Goal: Information Seeking & Learning: Compare options

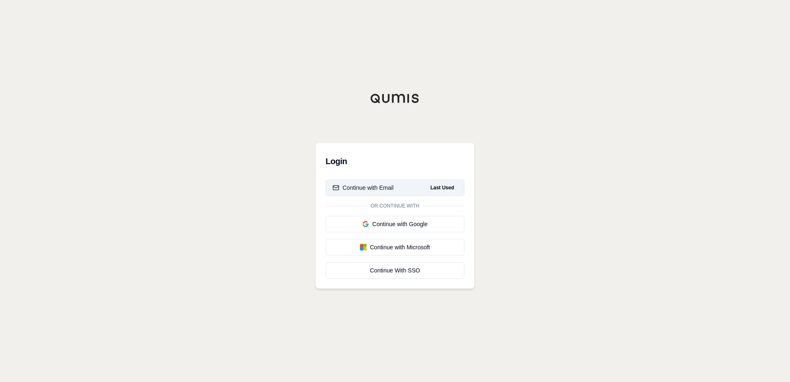
click at [377, 187] on div "Continue with Email" at bounding box center [362, 187] width 61 height 8
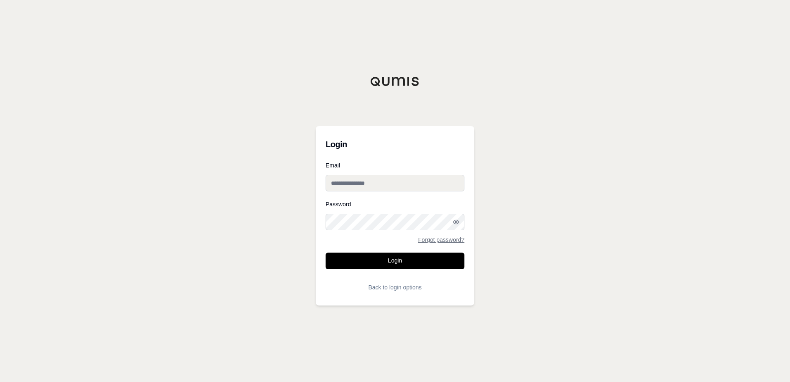
type input "**********"
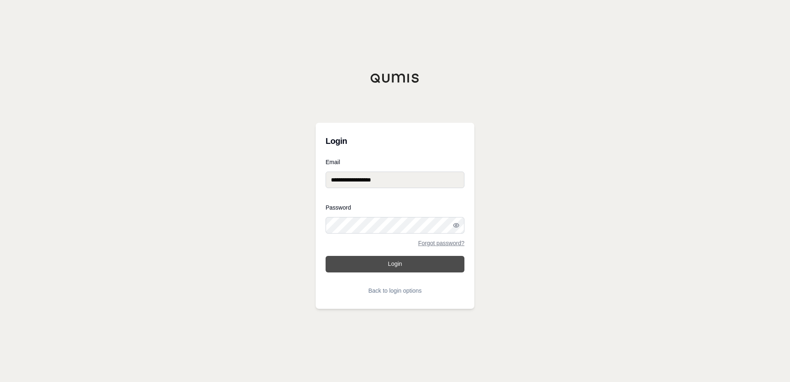
click at [398, 266] on button "Login" at bounding box center [394, 264] width 139 height 17
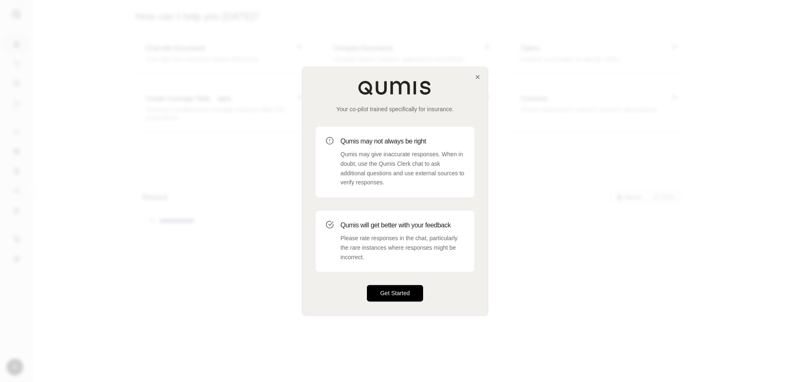
click at [392, 292] on button "Get Started" at bounding box center [395, 293] width 56 height 17
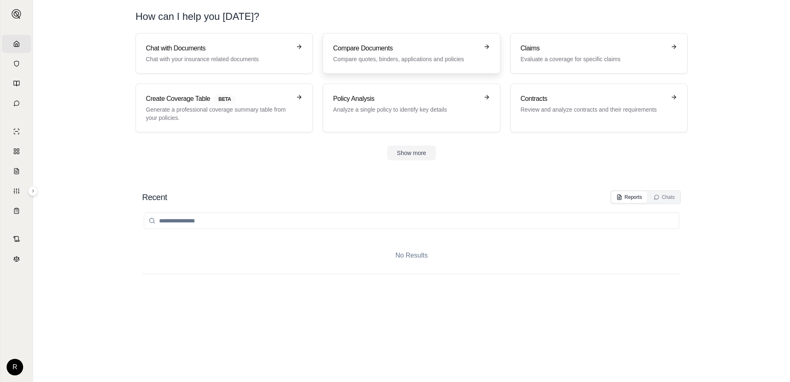
click at [348, 57] on p "Compare quotes, binders, applications and policies" at bounding box center [405, 59] width 145 height 8
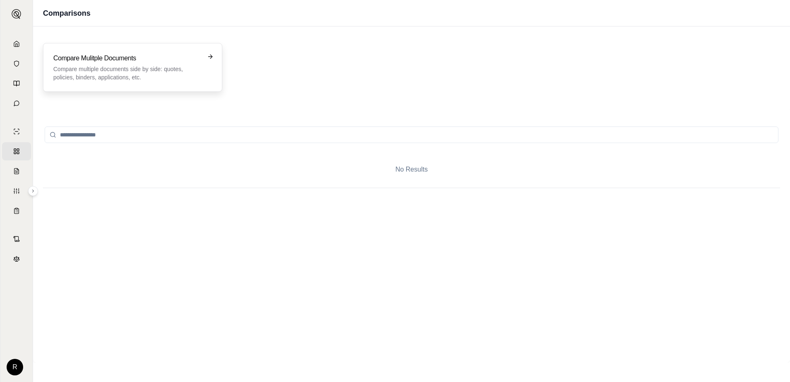
click at [98, 72] on p "Compare multiple documents side by side: quotes, policies, binders, application…" at bounding box center [126, 73] width 147 height 17
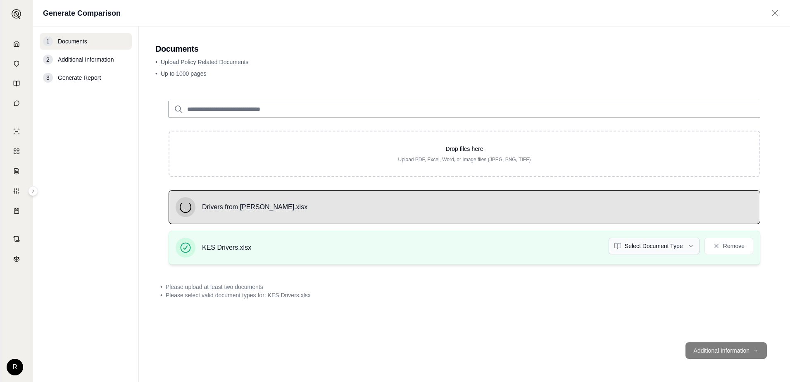
click at [690, 245] on html "Home Vault Prompts Chats Single Policy Comparisons Claims Custom Report Coverag…" at bounding box center [395, 191] width 790 height 382
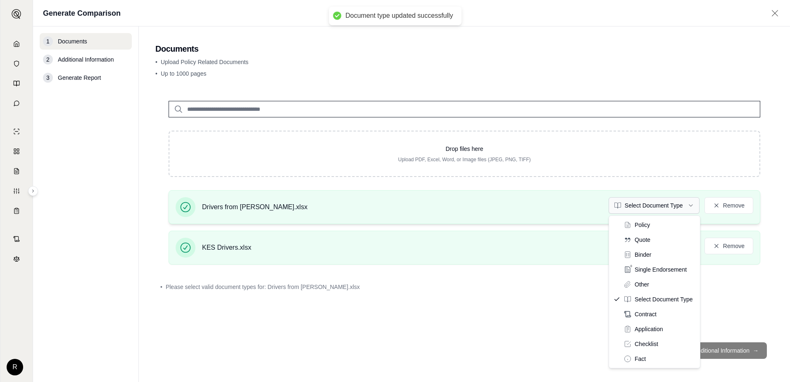
click at [679, 205] on html "Document type updated successfully Home Vault Prompts Chats Single Policy Compa…" at bounding box center [395, 191] width 790 height 382
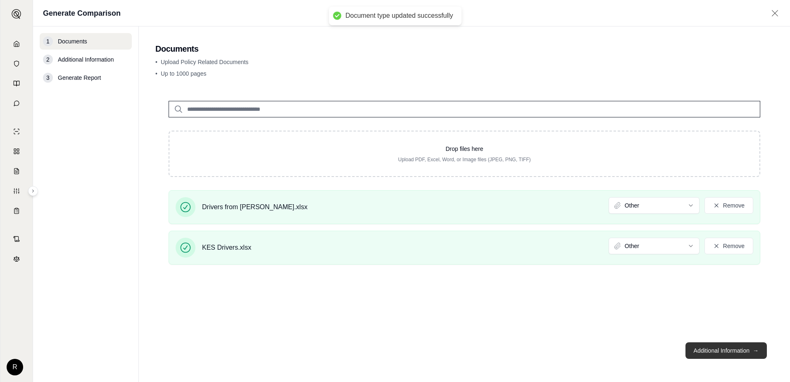
click at [724, 350] on button "Additional Information →" at bounding box center [725, 350] width 81 height 17
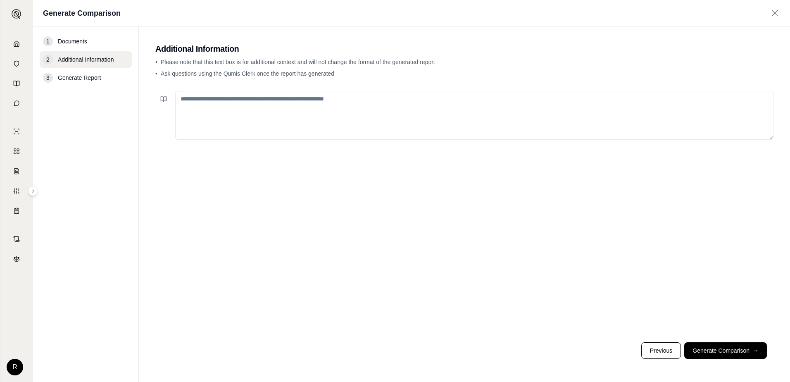
click at [285, 116] on textarea at bounding box center [474, 115] width 598 height 49
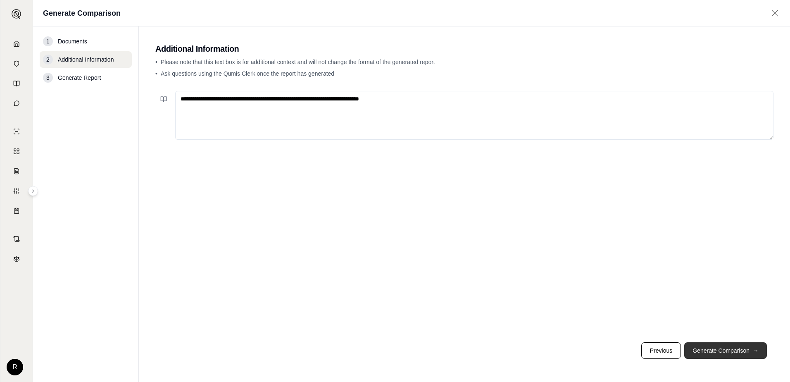
type textarea "**********"
click at [716, 353] on button "Generate Comparison →" at bounding box center [725, 350] width 83 height 17
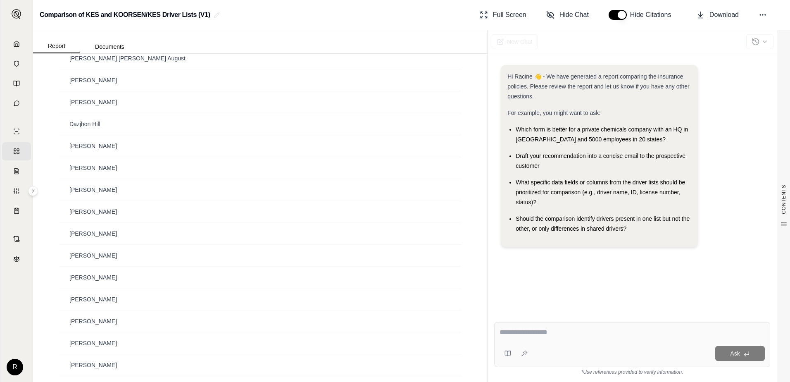
scroll to position [578, 0]
